Goal: Information Seeking & Learning: Learn about a topic

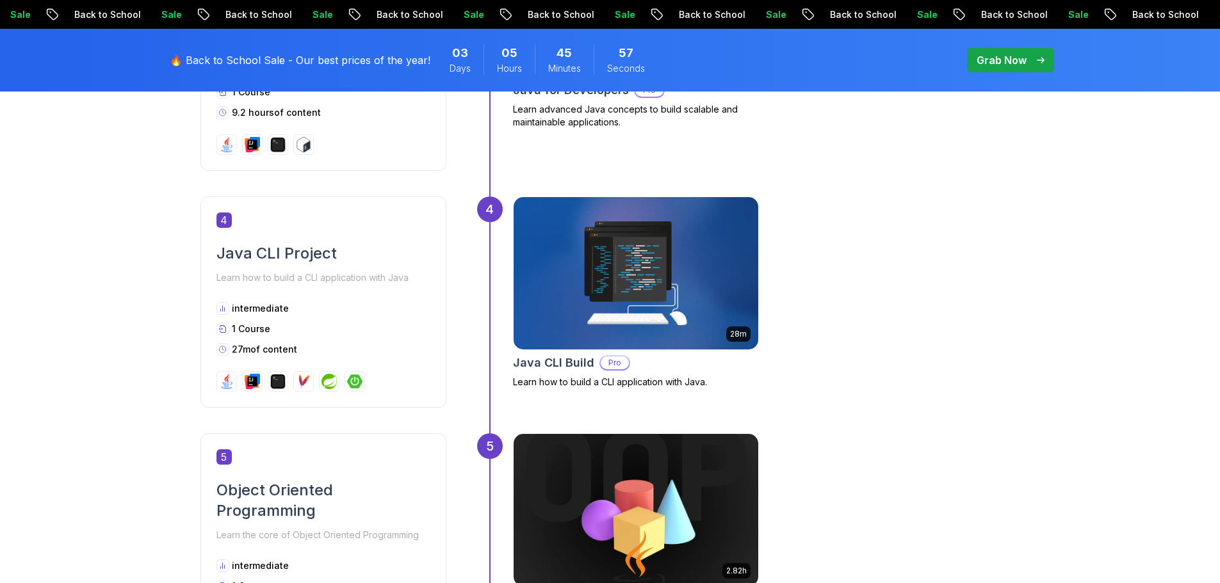
scroll to position [1165, 0]
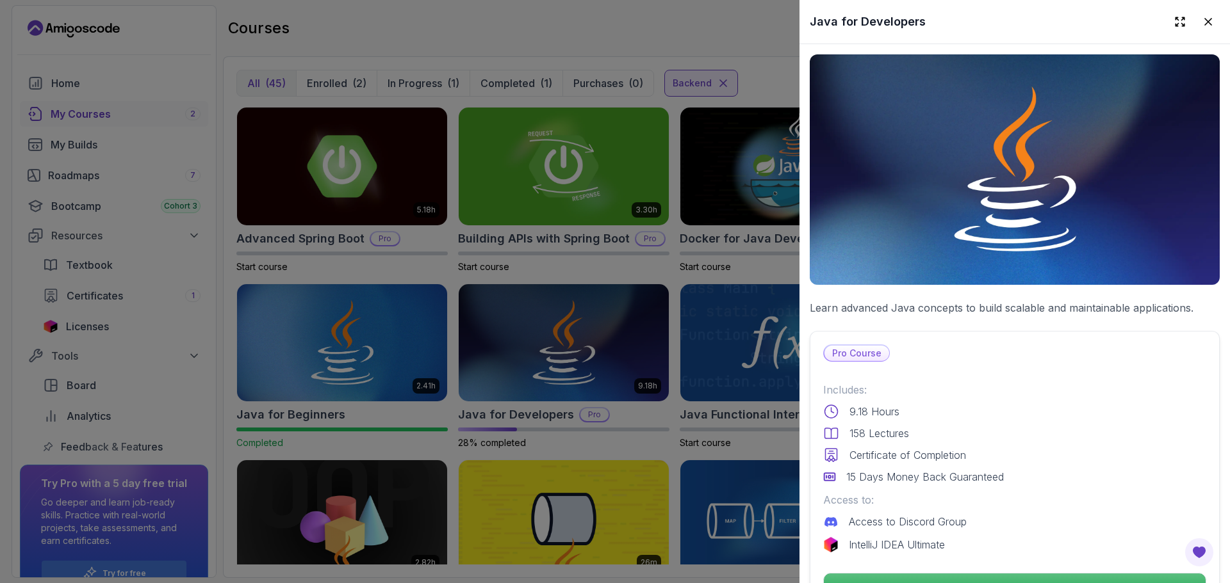
click at [453, 56] on div at bounding box center [615, 291] width 1230 height 583
